Goal: Use online tool/utility: Utilize a website feature to perform a specific function

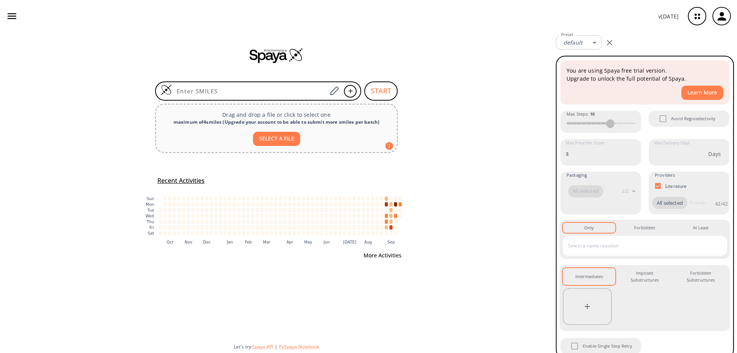
click at [381, 256] on button "More Activities" at bounding box center [383, 255] width 44 height 14
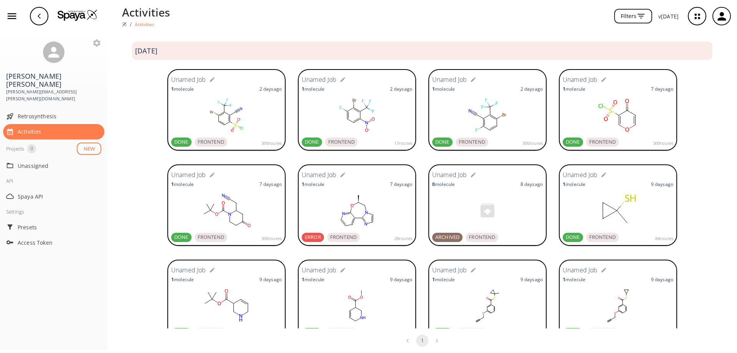
click at [223, 111] on ellipse at bounding box center [224, 112] width 4 height 4
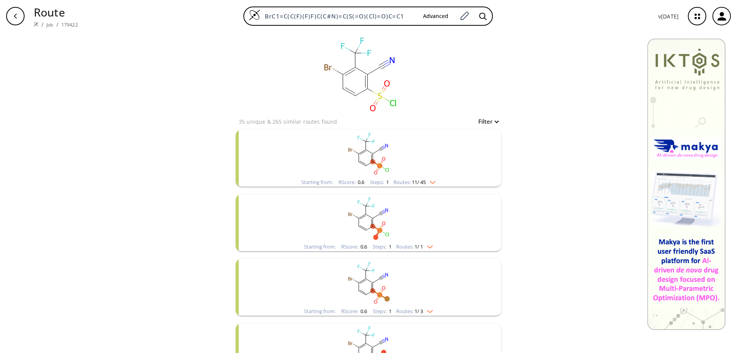
click at [359, 215] on rect "clusters" at bounding box center [369, 218] width 200 height 48
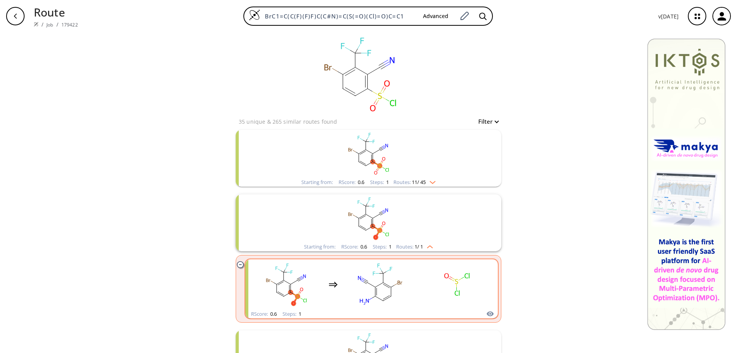
click at [376, 290] on rect "clusters" at bounding box center [380, 284] width 69 height 48
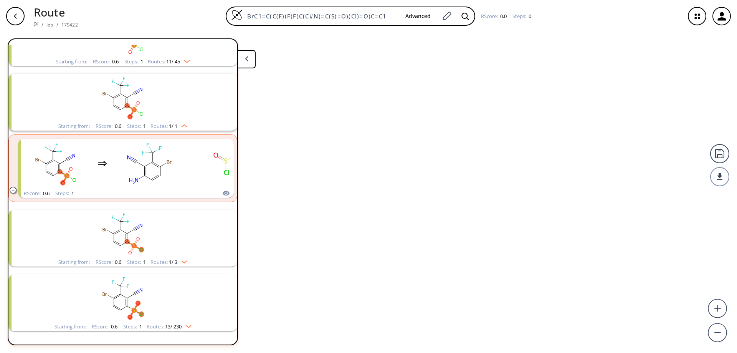
scroll to position [82, 0]
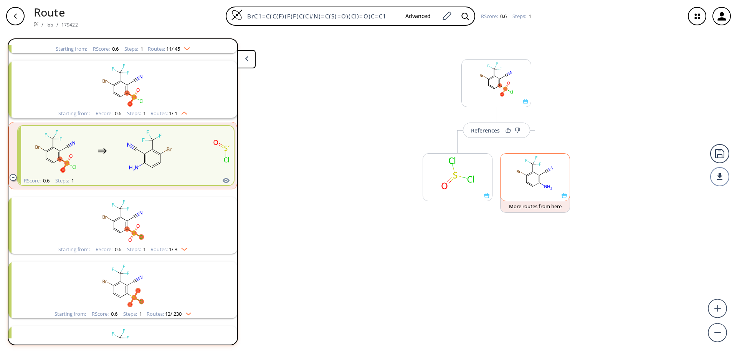
click at [565, 198] on icon at bounding box center [564, 195] width 5 height 5
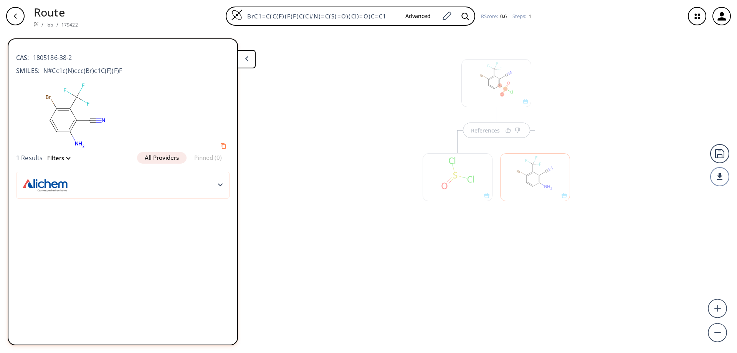
click at [74, 122] on ellipse at bounding box center [76, 119] width 5 height 5
drag, startPoint x: 123, startPoint y: 71, endPoint x: 43, endPoint y: 74, distance: 79.9
click at [43, 74] on div "SMILES: N#Cc1c(N)ccc(Br)c1C(F)(F)F" at bounding box center [122, 70] width 213 height 9
copy span "N#Cc1c(N)ccc(Br)c1C(F)(F)F"
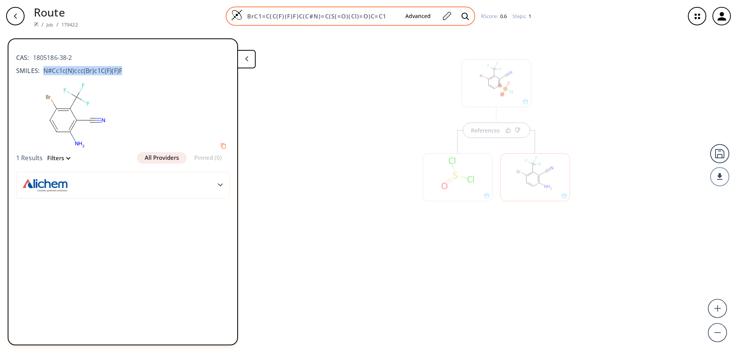
click at [236, 15] on img at bounding box center [237, 15] width 12 height 12
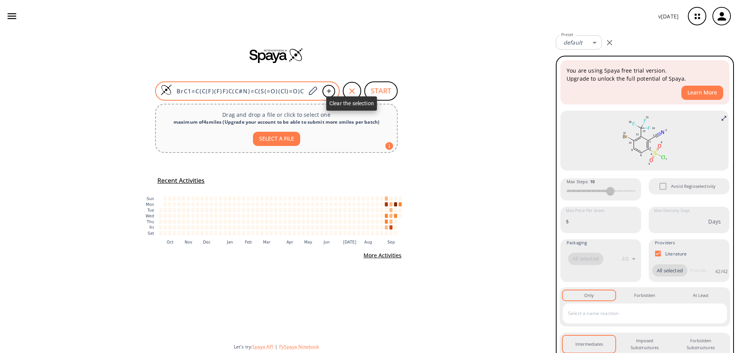
drag, startPoint x: 351, startPoint y: 88, endPoint x: 264, endPoint y: 89, distance: 87.2
click at [351, 88] on icon "button" at bounding box center [351, 90] width 9 height 9
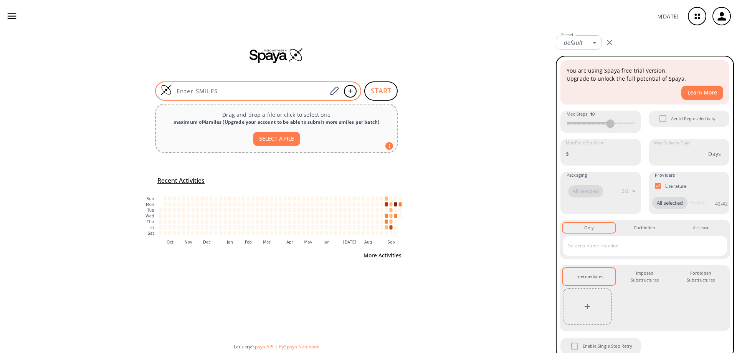
click at [254, 90] on input at bounding box center [249, 91] width 155 height 8
paste input "N#Cc1c(N)ccc(Br)c1C(F)(F)F"
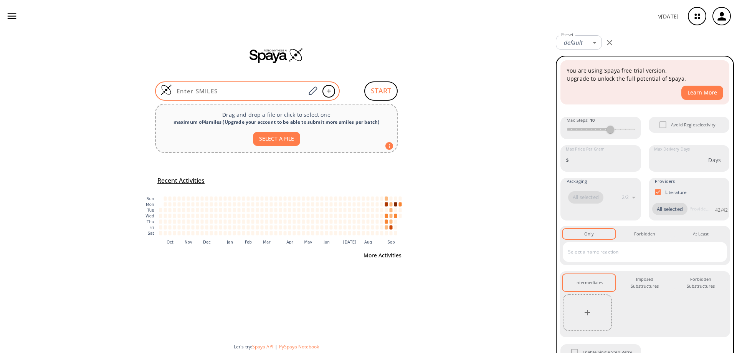
type input "N#Cc1c(N)ccc(Br)c1C(F)(F)F"
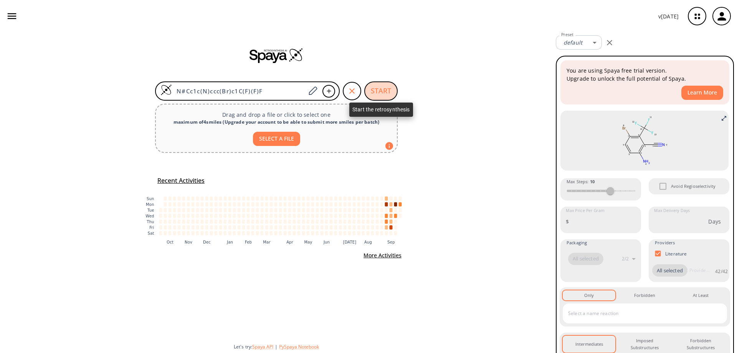
click at [383, 88] on button "START" at bounding box center [380, 90] width 33 height 19
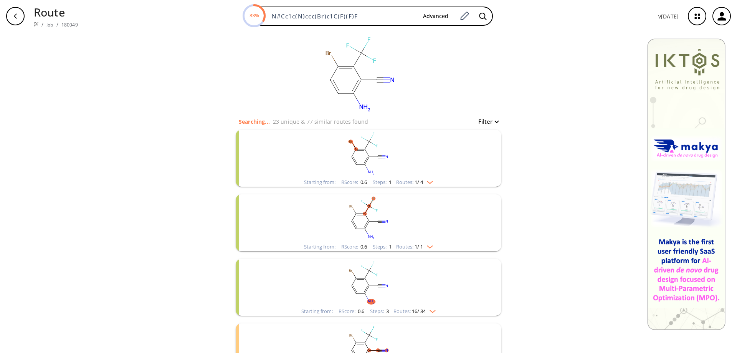
click at [364, 159] on rect "clusters" at bounding box center [369, 154] width 200 height 48
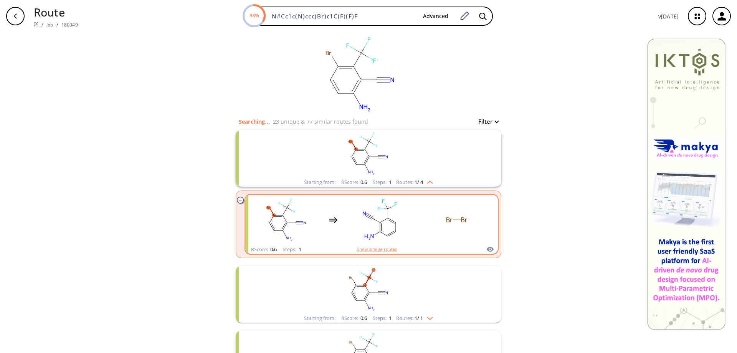
click at [382, 225] on rect "clusters" at bounding box center [380, 220] width 69 height 48
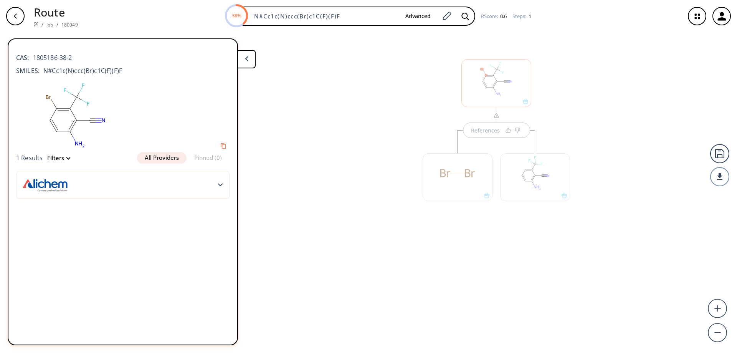
click at [376, 128] on div "References" at bounding box center [368, 189] width 737 height 314
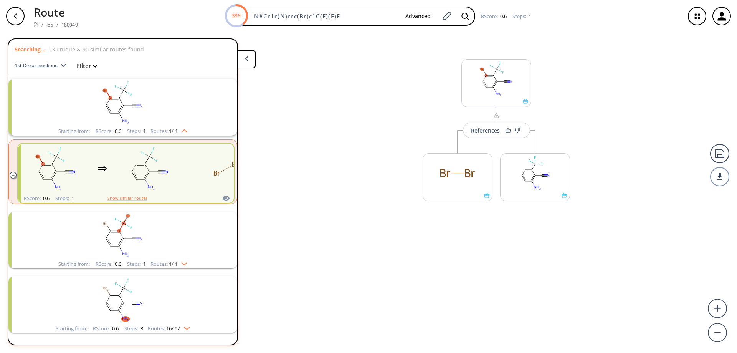
scroll to position [18, 0]
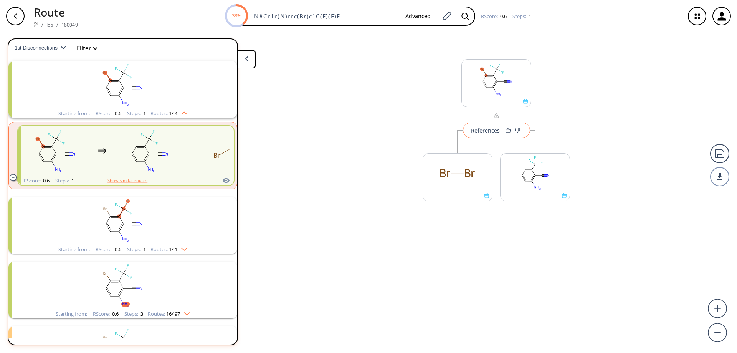
click at [491, 131] on div "References" at bounding box center [485, 130] width 29 height 5
